Goal: Task Accomplishment & Management: Manage account settings

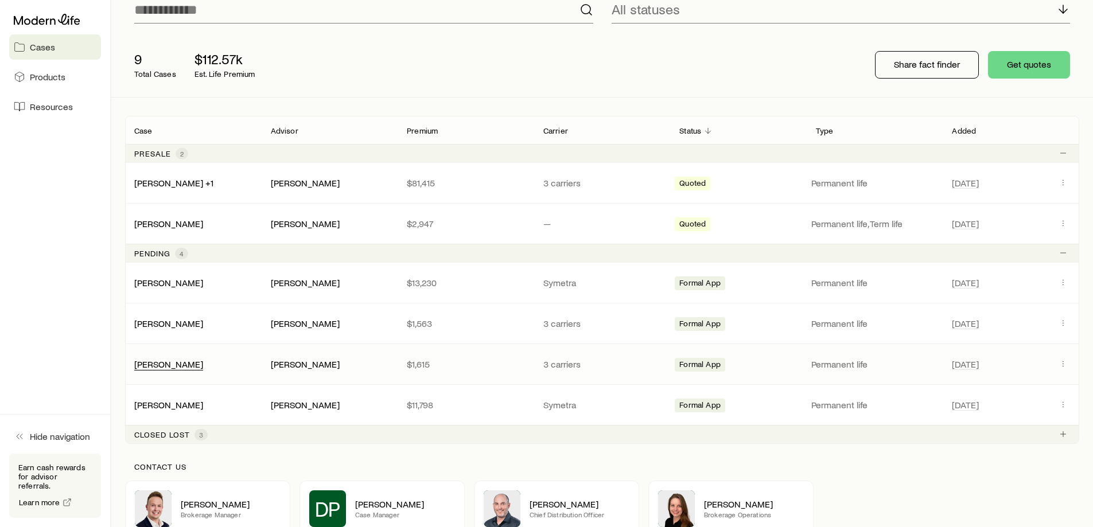
scroll to position [115, 0]
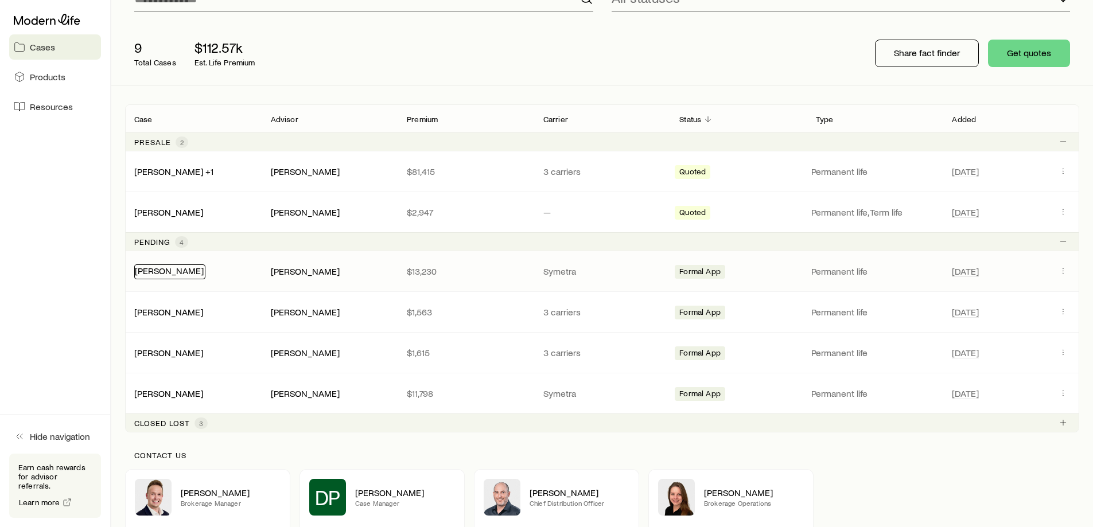
click at [158, 272] on link "[PERSON_NAME]" at bounding box center [169, 270] width 69 height 11
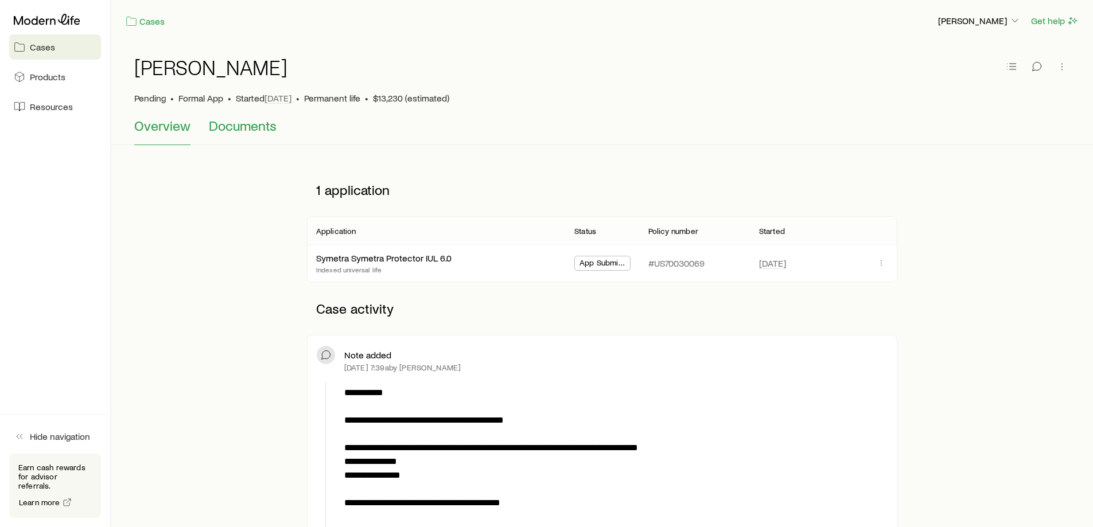
click at [262, 130] on span "Documents" at bounding box center [243, 126] width 68 height 16
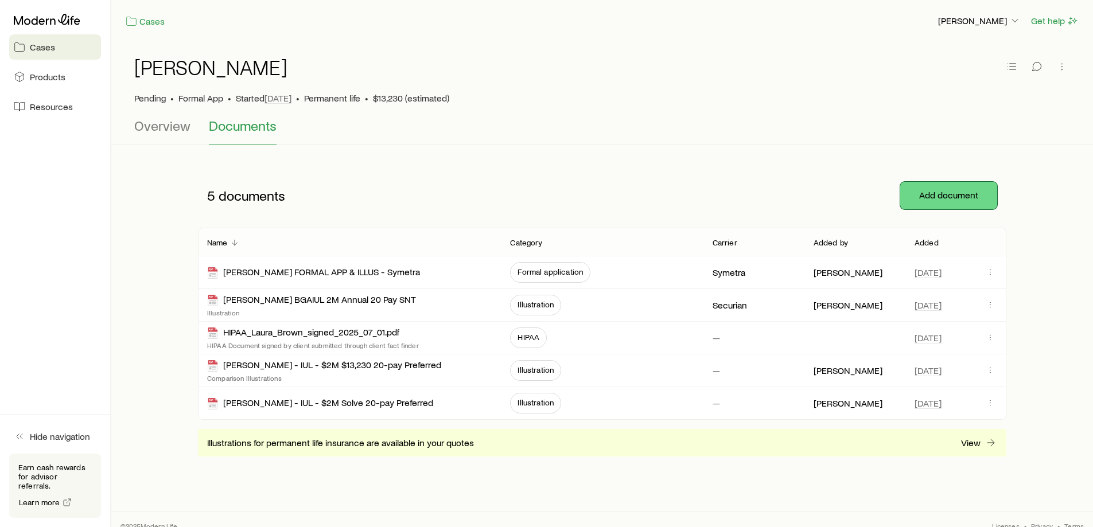
click at [958, 191] on button "Add document" at bounding box center [948, 196] width 97 height 28
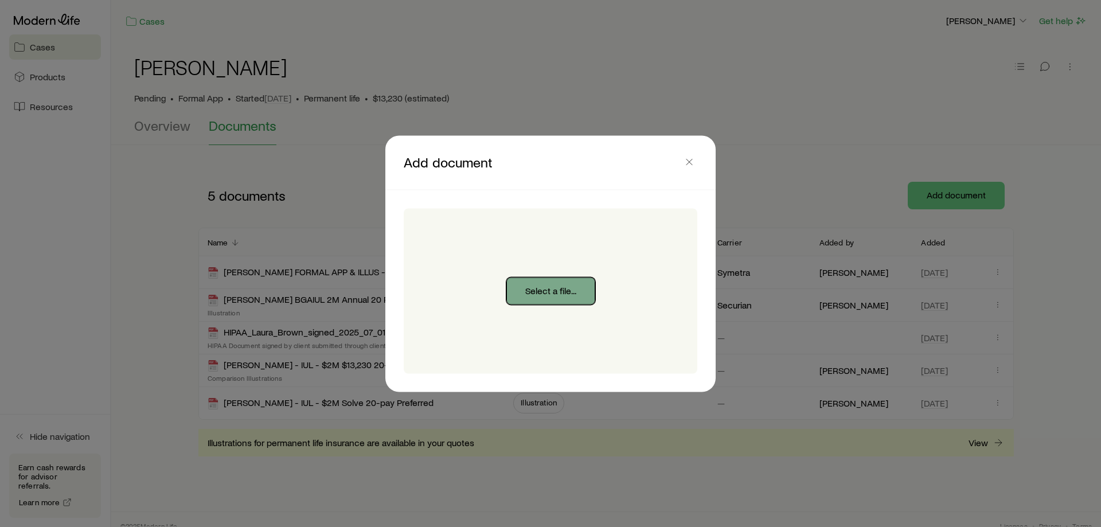
click at [560, 300] on button "Select a file..." at bounding box center [550, 291] width 89 height 28
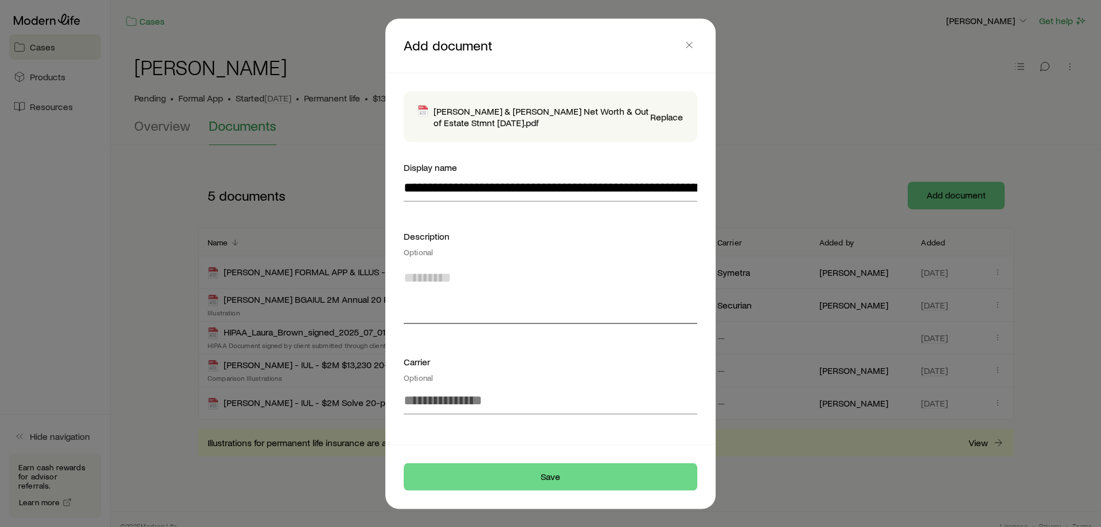
click at [548, 310] on textarea at bounding box center [551, 292] width 294 height 63
type textarea "*"
type textarea "**********"
click at [493, 411] on input at bounding box center [551, 401] width 294 height 28
click at [484, 433] on li "Symetra" at bounding box center [547, 432] width 287 height 26
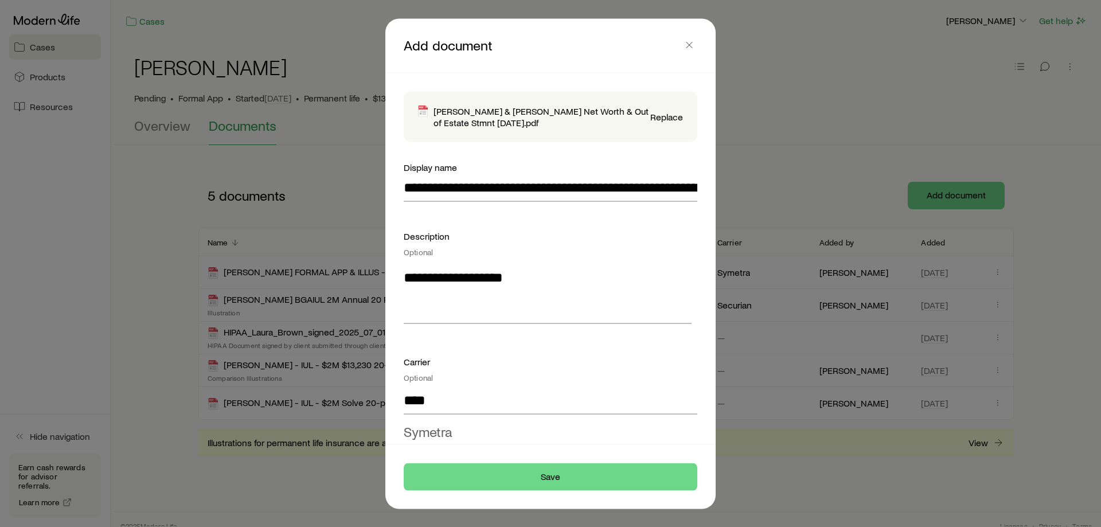
type input "*******"
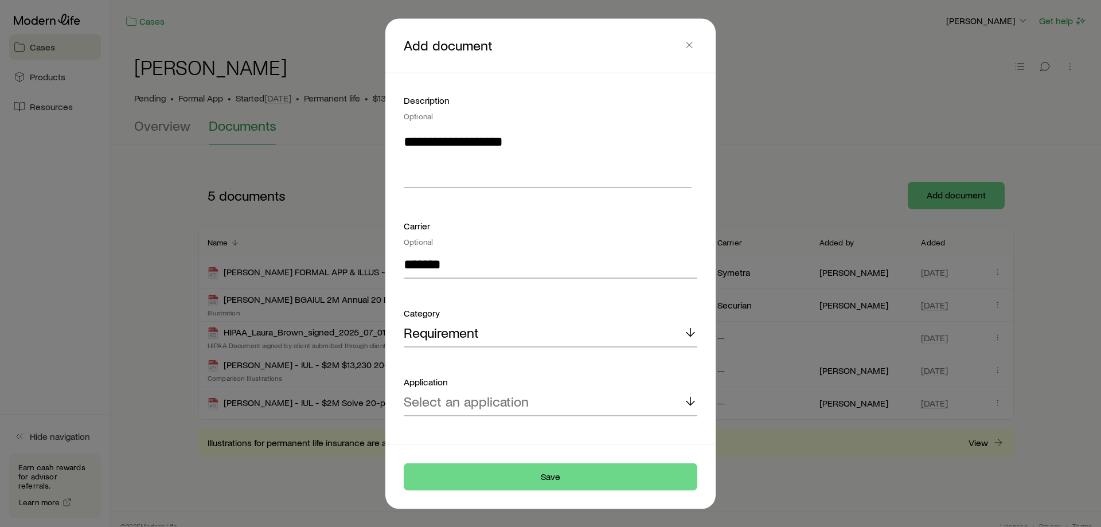
scroll to position [154, 0]
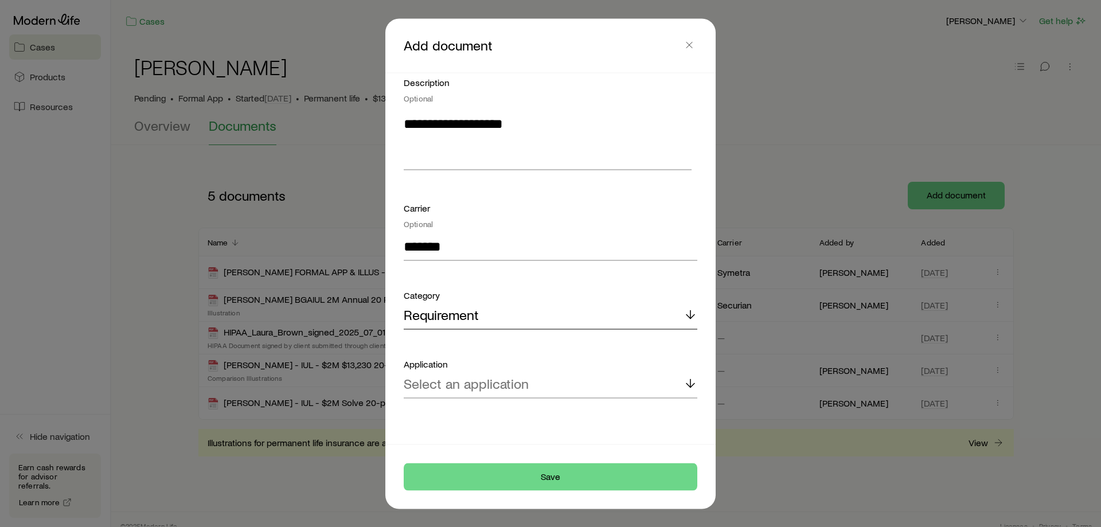
click at [458, 323] on div "Requirement" at bounding box center [551, 316] width 294 height 28
click at [518, 313] on div "Requirement" at bounding box center [551, 316] width 294 height 28
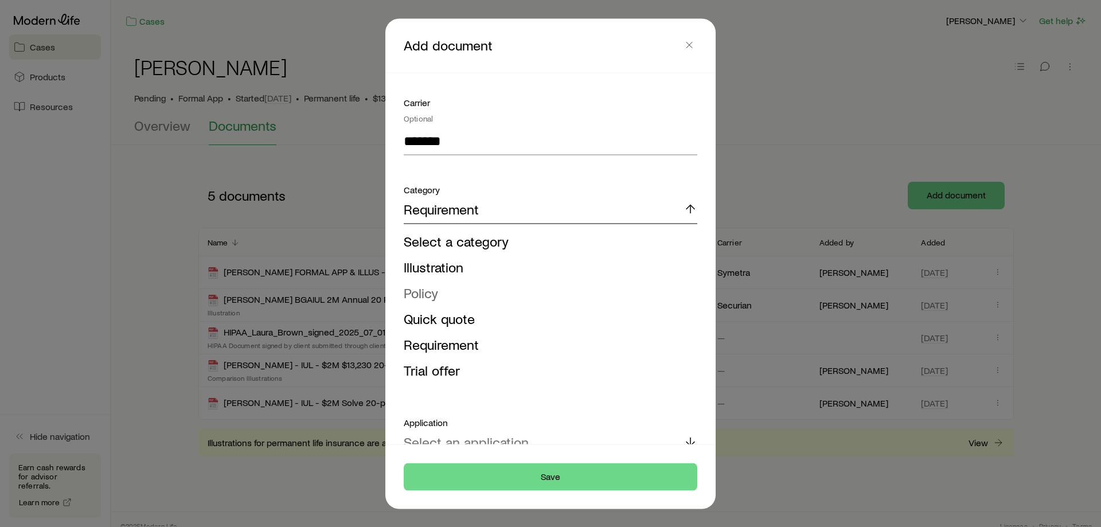
scroll to position [268, 0]
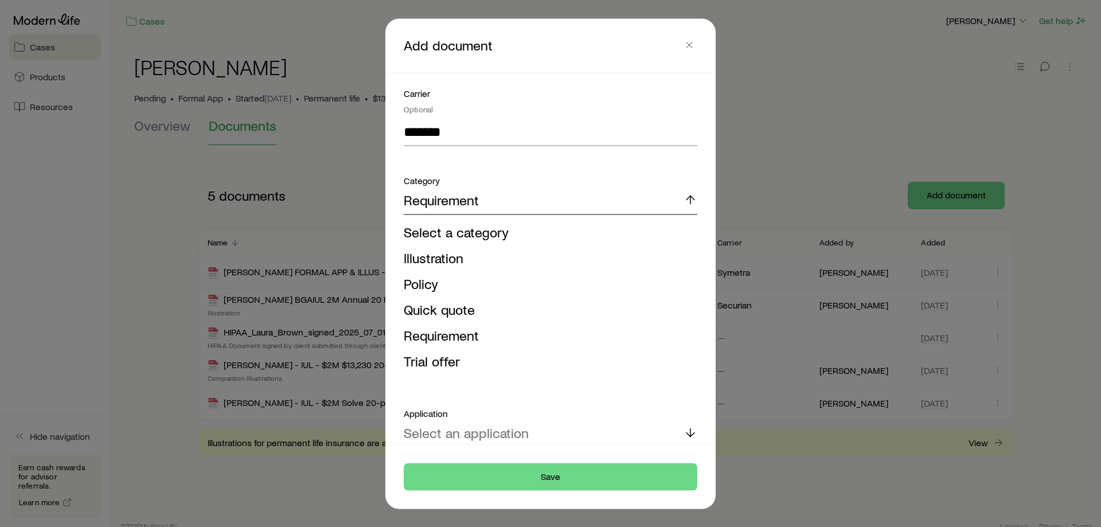
click at [510, 189] on div "Requirement" at bounding box center [551, 201] width 294 height 28
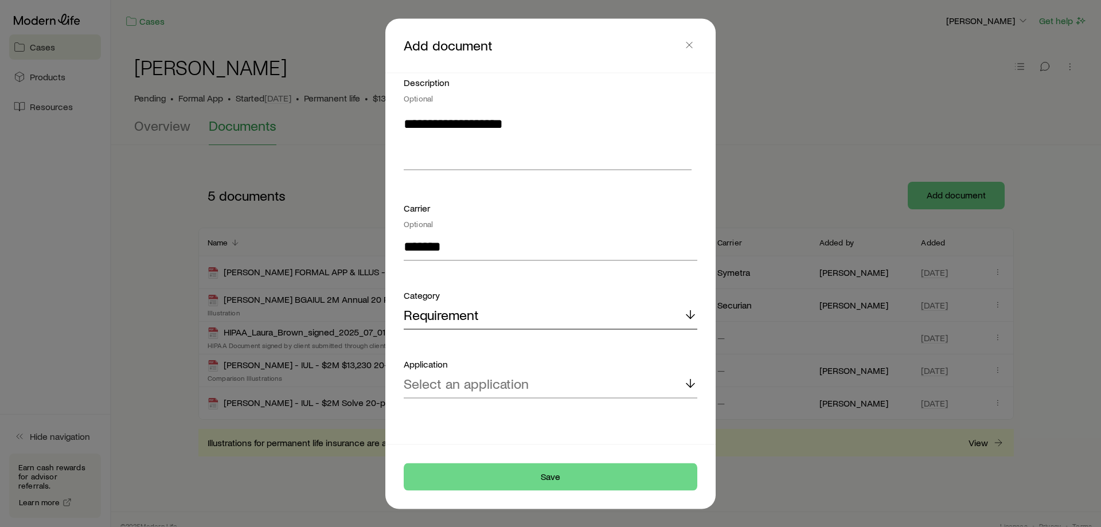
scroll to position [154, 0]
click at [479, 384] on p "Select an application" at bounding box center [466, 384] width 125 height 16
click at [481, 413] on span "Symetra Symetra Protector IUL 6.0" at bounding box center [506, 415] width 204 height 17
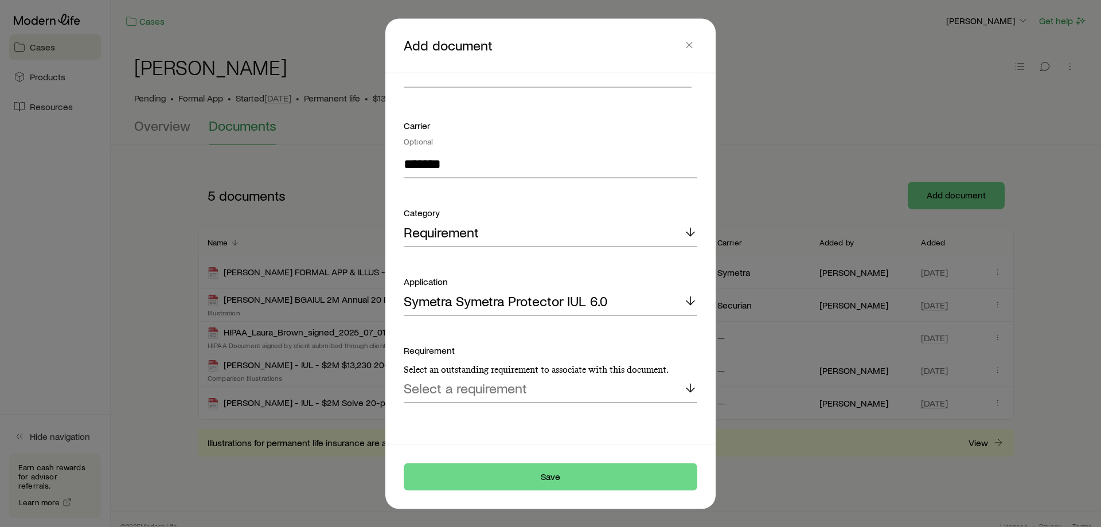
scroll to position [241, 0]
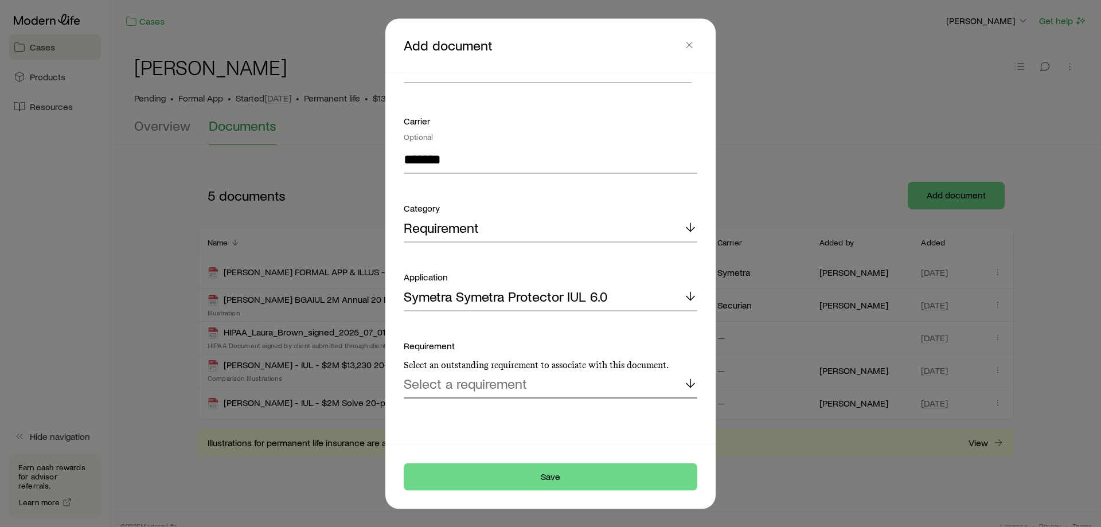
click at [514, 389] on p "Select a requirement" at bounding box center [465, 384] width 123 height 16
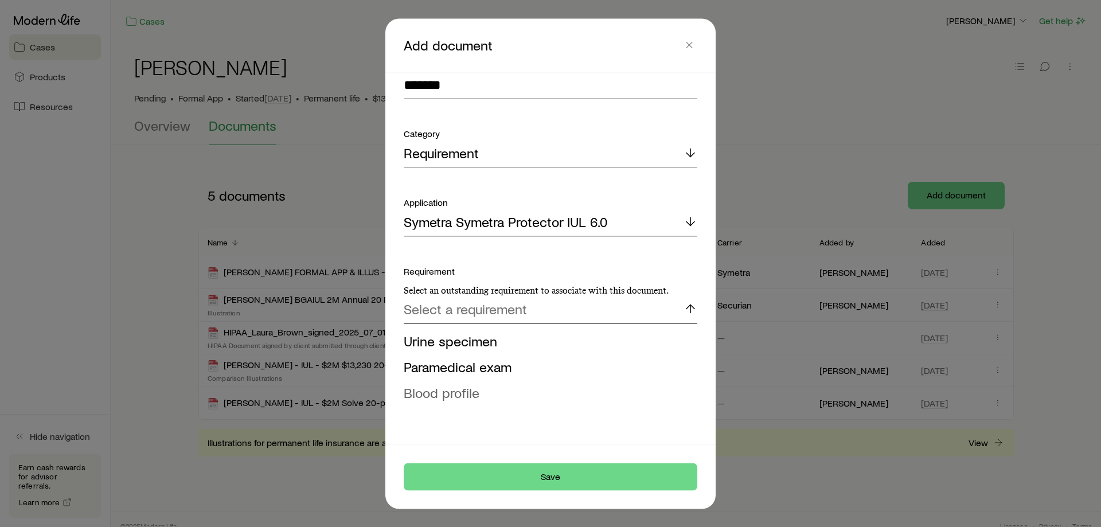
scroll to position [327, 0]
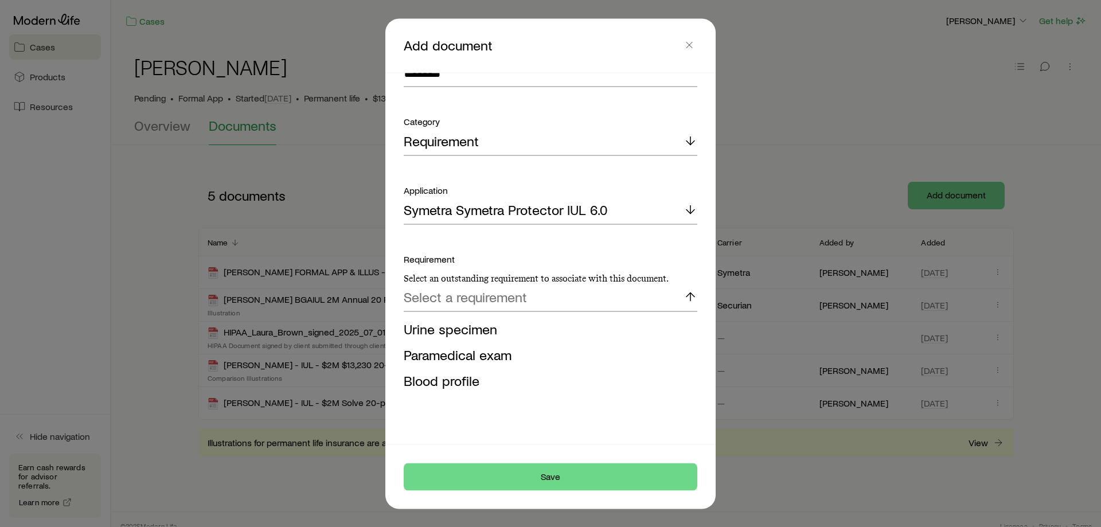
click at [482, 282] on p "Select an outstanding requirement to associate with this document." at bounding box center [551, 277] width 294 height 11
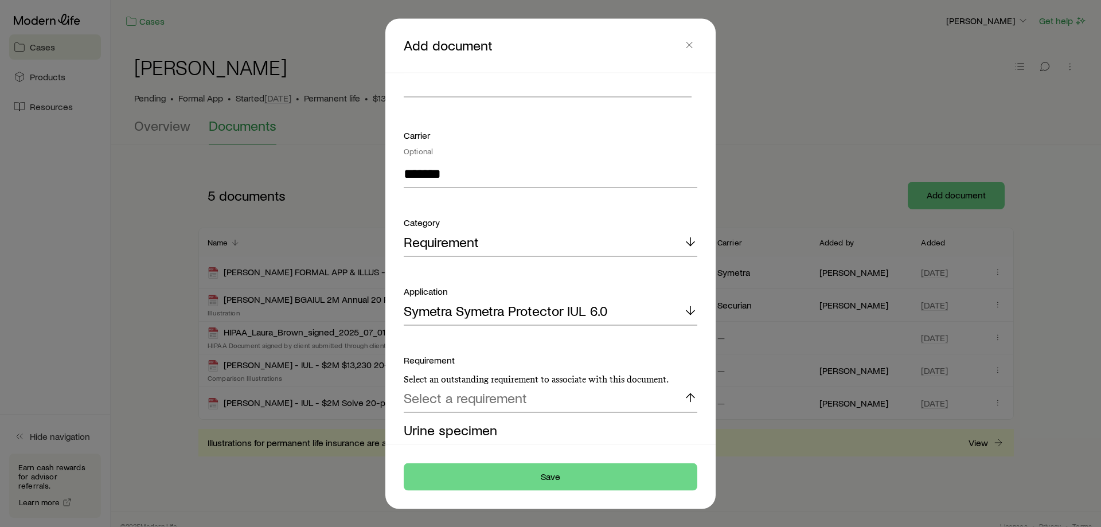
scroll to position [213, 0]
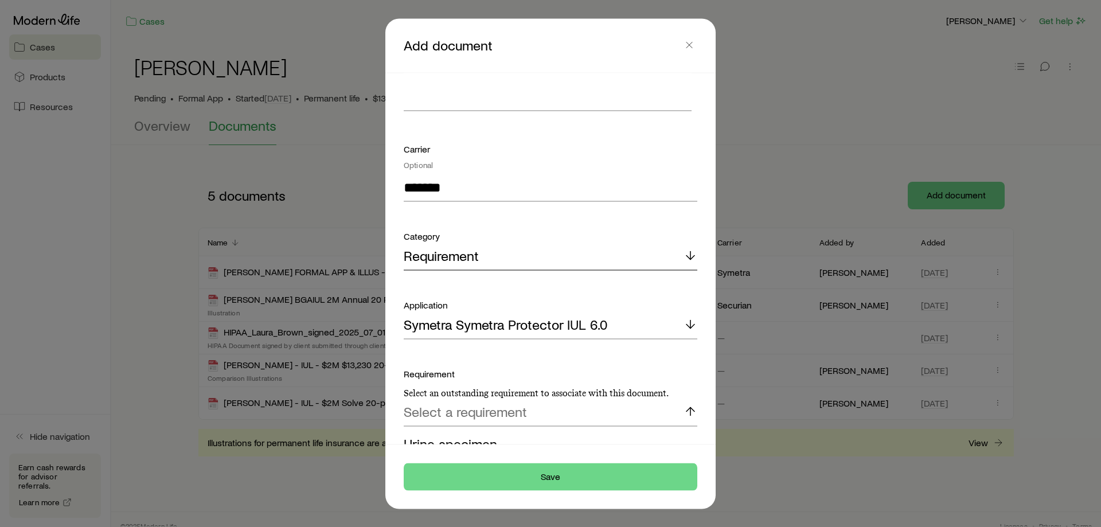
click at [463, 257] on p "Requirement" at bounding box center [441, 256] width 75 height 16
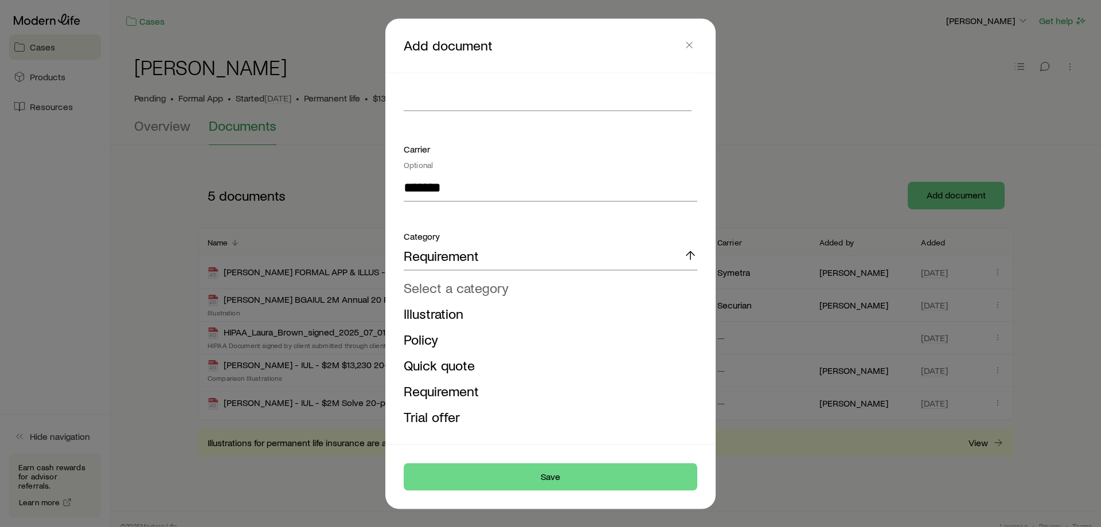
click at [463, 287] on span "Select a category" at bounding box center [456, 287] width 105 height 17
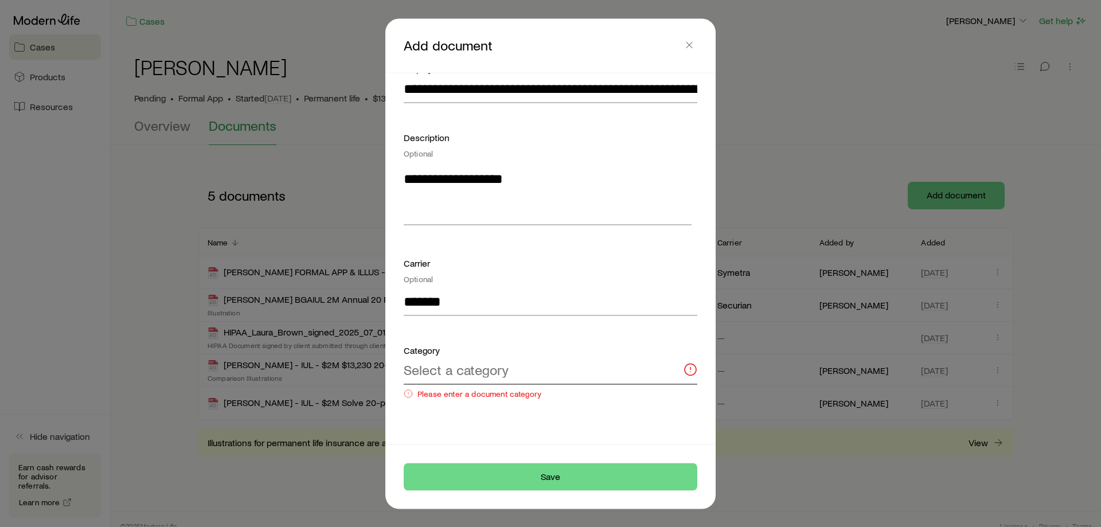
click at [475, 368] on p "Select a category" at bounding box center [456, 370] width 105 height 16
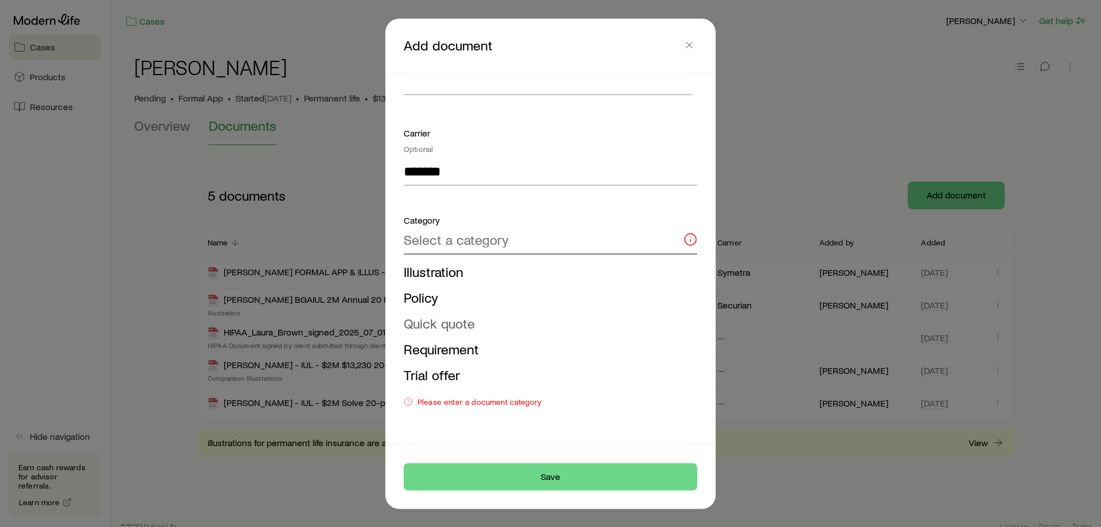
scroll to position [237, 0]
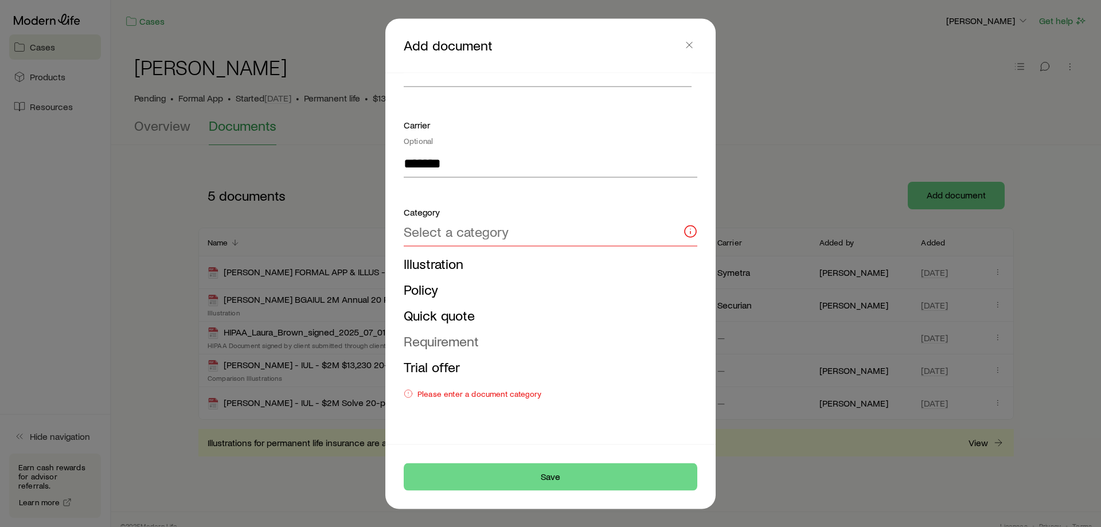
click at [454, 342] on span "Requirement" at bounding box center [441, 340] width 75 height 17
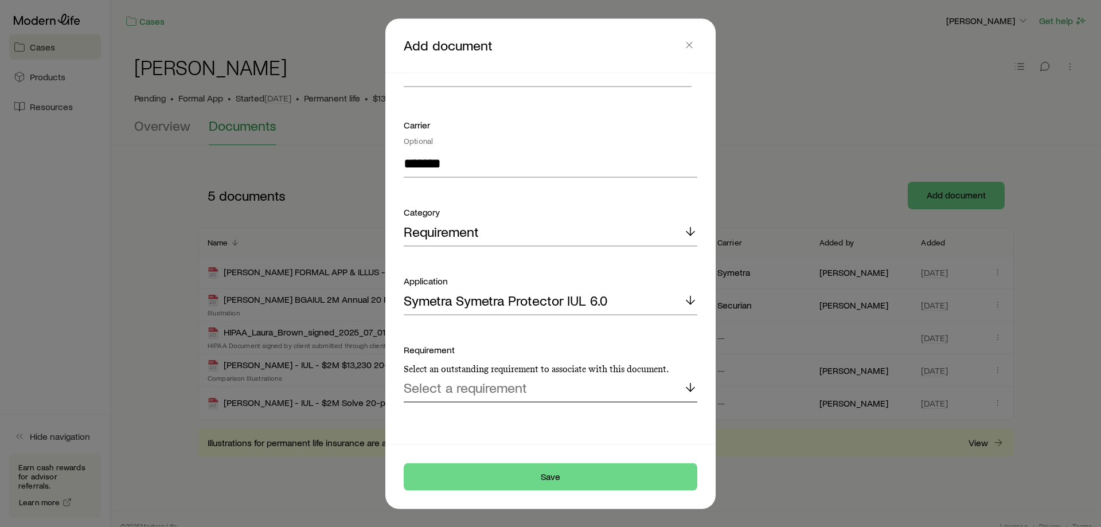
click at [470, 385] on p "Select a requirement" at bounding box center [465, 388] width 123 height 16
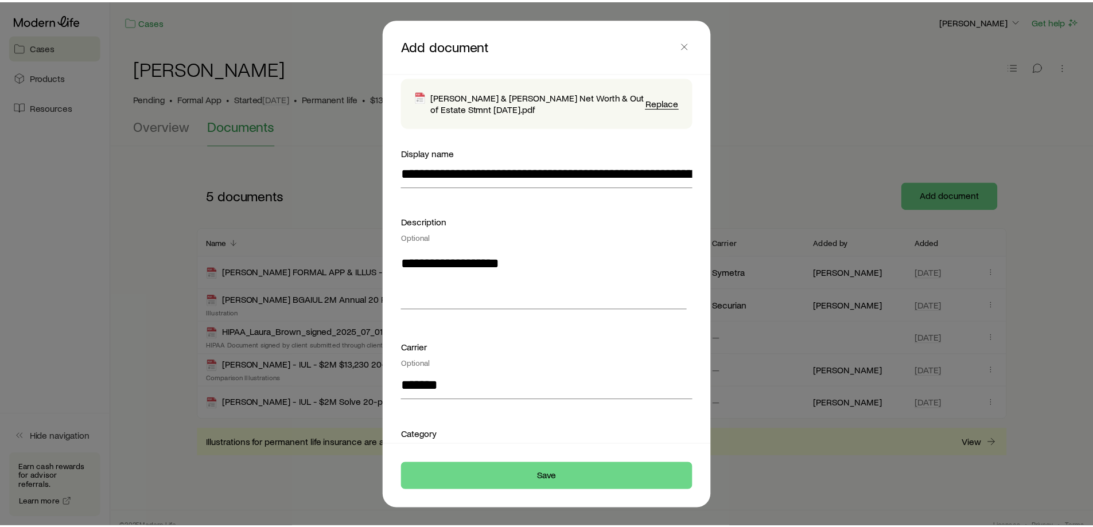
scroll to position [0, 0]
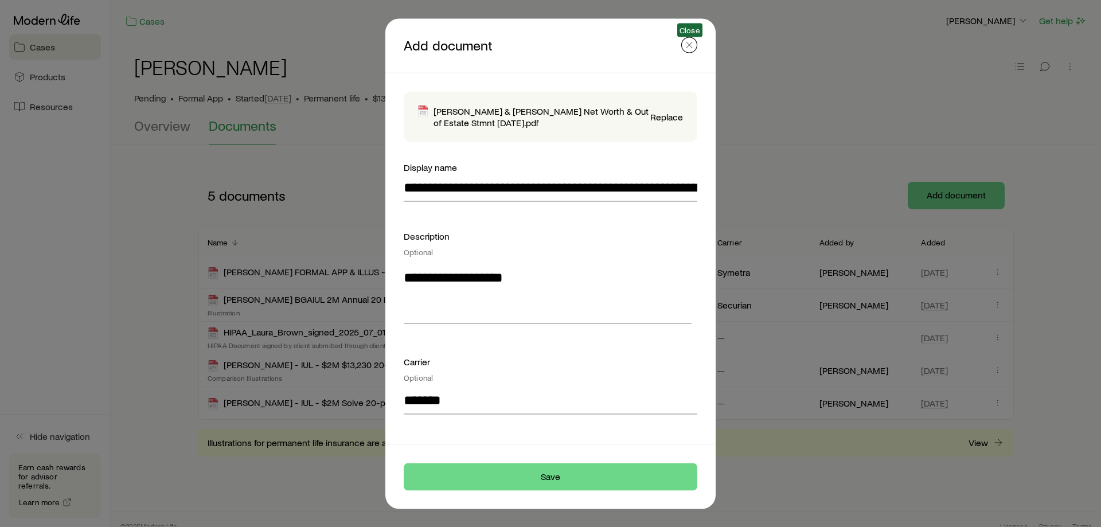
click at [691, 46] on line "button" at bounding box center [690, 45] width 6 height 6
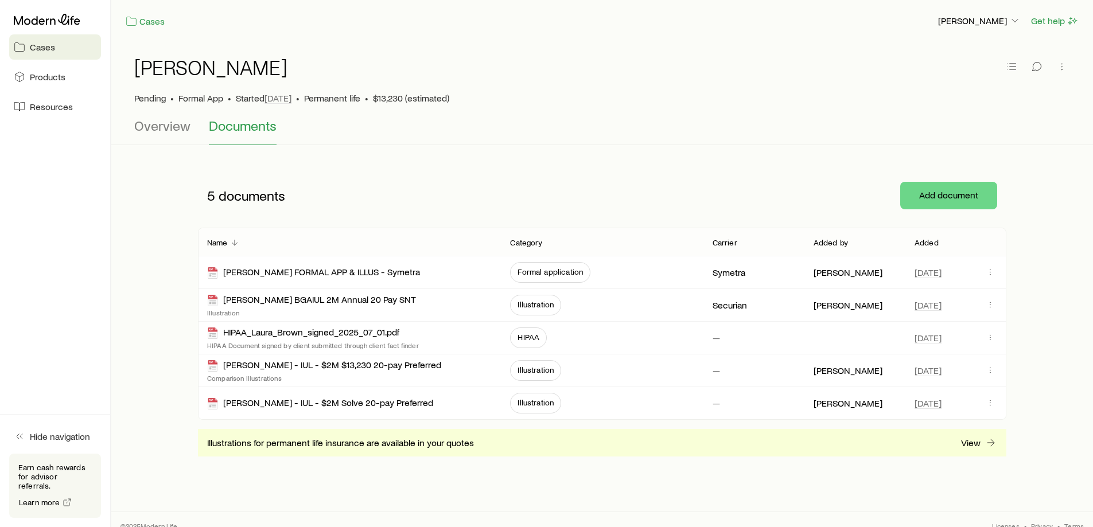
click at [927, 16] on header "Cases [PERSON_NAME] Get help" at bounding box center [601, 21] width 981 height 14
click at [947, 19] on p "[PERSON_NAME]" at bounding box center [979, 20] width 83 height 11
click at [937, 60] on button "Sign out" at bounding box center [952, 52] width 128 height 21
